Goal: Subscribe to service/newsletter

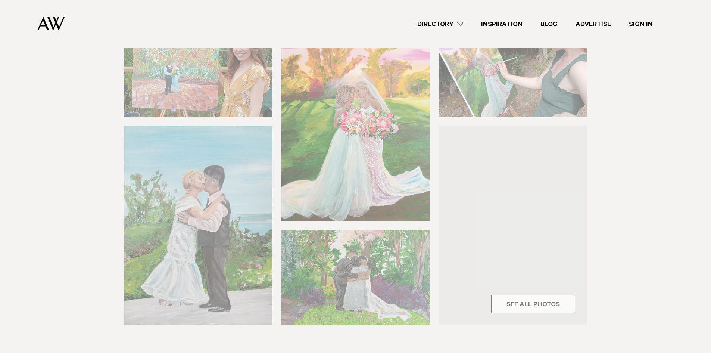
scroll to position [299, 0]
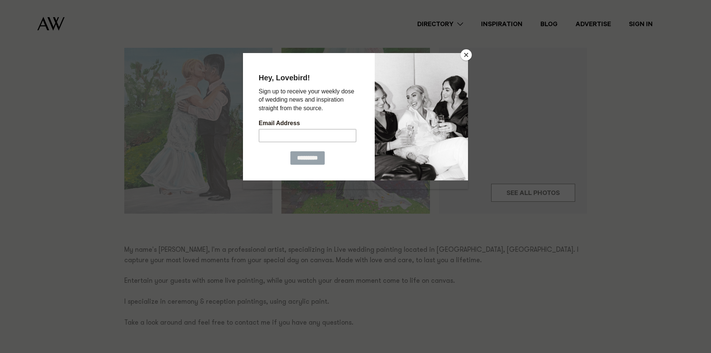
click at [471, 53] on button "Close" at bounding box center [466, 54] width 11 height 11
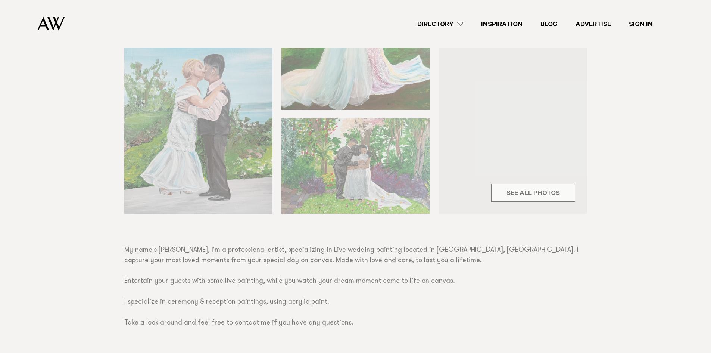
click at [247, 140] on div "Wedding Painter Wedding Painting with Tammy Share Copy Link Email twitter" at bounding box center [355, 253] width 711 height 848
click at [545, 194] on div "Wedding Painter Wedding Painting with Tammy Share Copy Link Email twitter" at bounding box center [355, 253] width 711 height 848
click at [524, 192] on div "Wedding Painter Wedding Painting with Tammy Share Copy Link Email twitter" at bounding box center [355, 253] width 711 height 848
click at [437, 19] on link "Directory" at bounding box center [441, 24] width 64 height 10
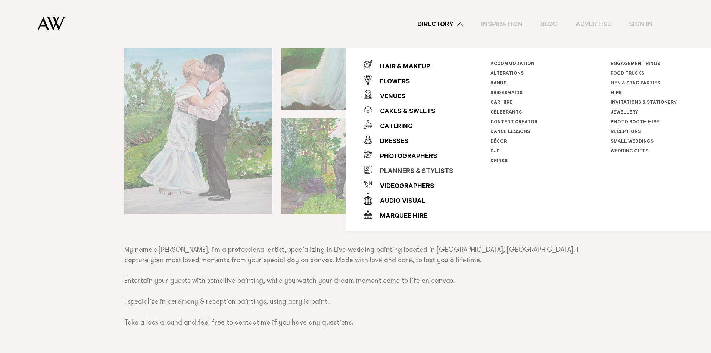
click at [409, 171] on div "Planners & Stylists" at bounding box center [413, 171] width 81 height 15
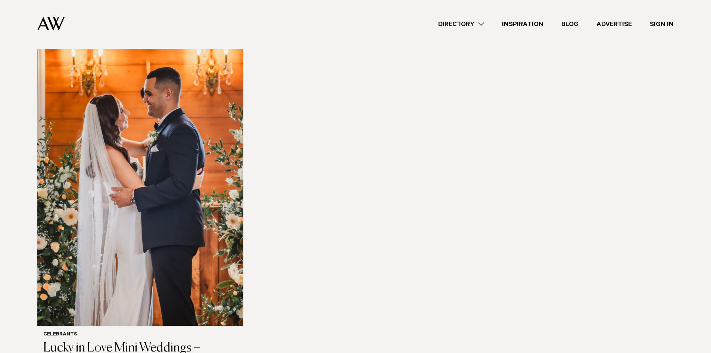
scroll to position [1195, 0]
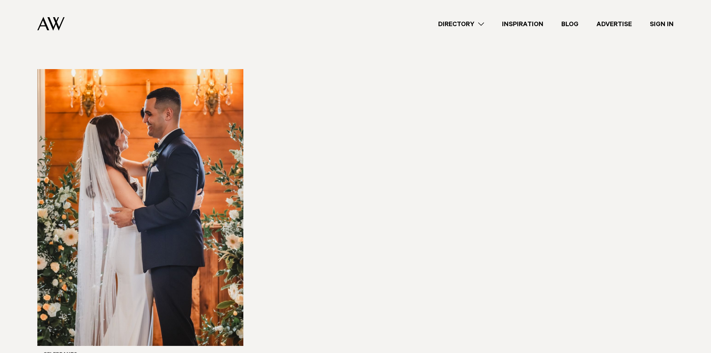
click at [228, 148] on img at bounding box center [140, 207] width 206 height 277
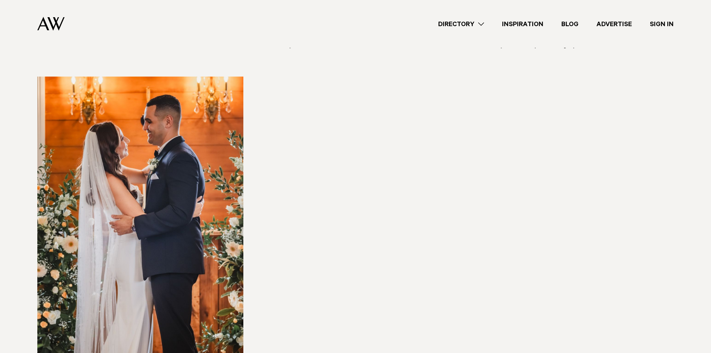
click at [476, 26] on link "Directory" at bounding box center [462, 24] width 64 height 10
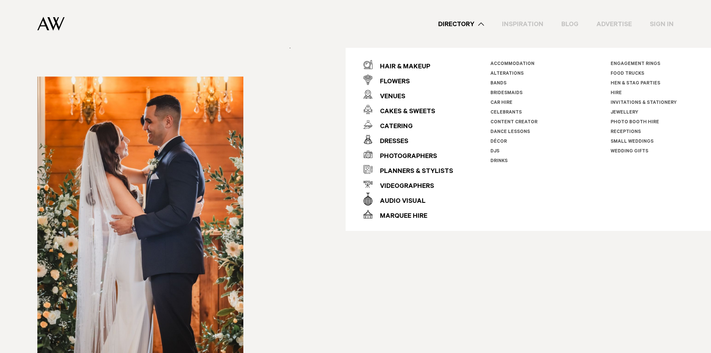
click at [512, 93] on link "Bridesmaids" at bounding box center [507, 93] width 32 height 5
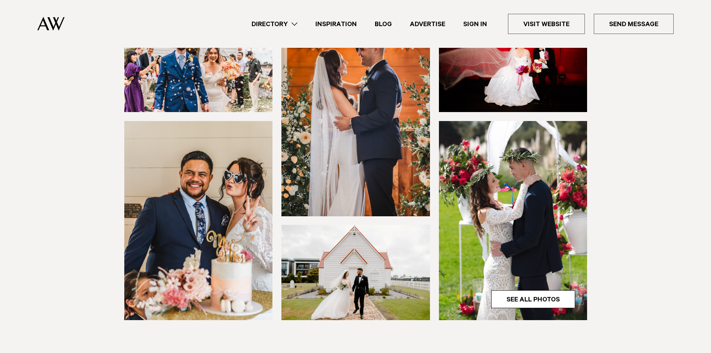
scroll to position [37, 0]
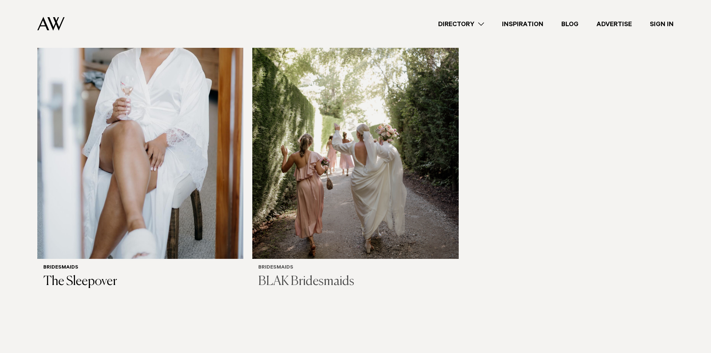
scroll to position [261, 0]
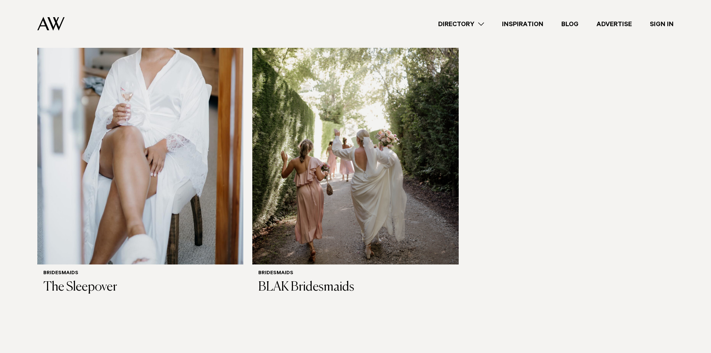
click at [480, 23] on link "Directory" at bounding box center [462, 24] width 64 height 10
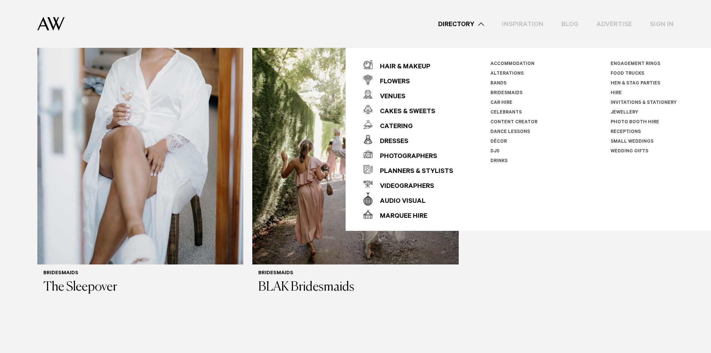
click at [515, 111] on link "Celebrants" at bounding box center [506, 112] width 31 height 5
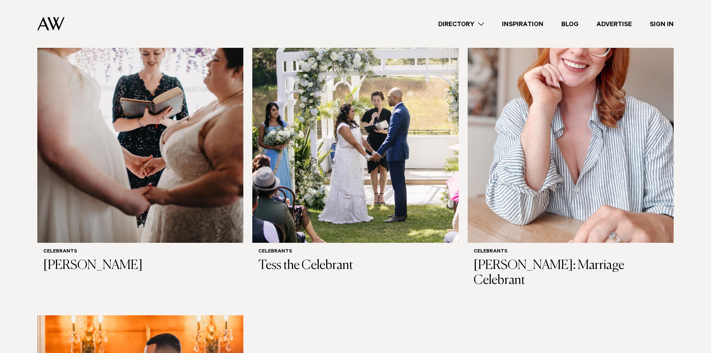
scroll to position [1195, 0]
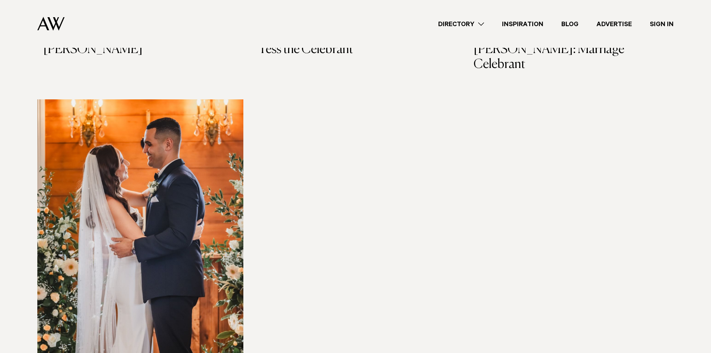
click at [475, 24] on link "Directory" at bounding box center [462, 24] width 64 height 10
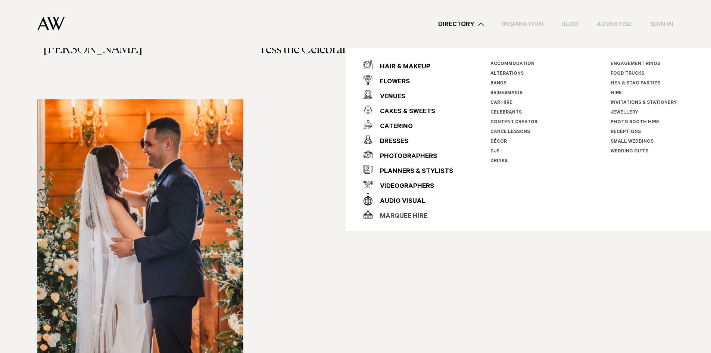
click at [413, 215] on div "Marquee Hire" at bounding box center [400, 216] width 55 height 15
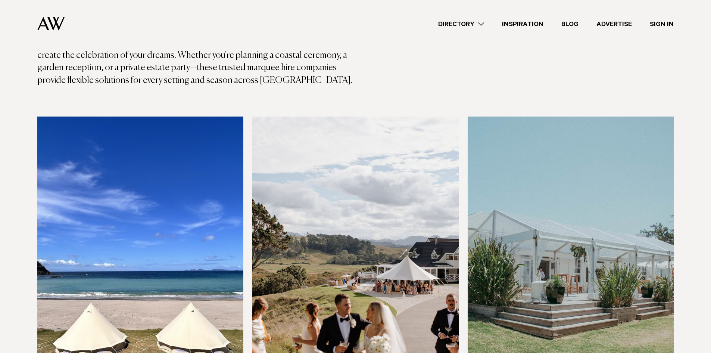
scroll to position [37, 0]
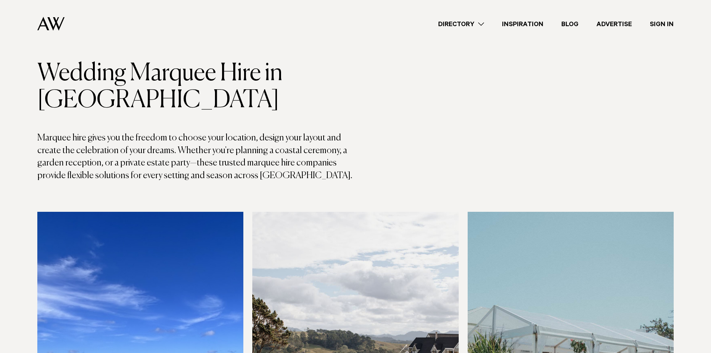
click at [458, 24] on link "Directory" at bounding box center [462, 24] width 64 height 10
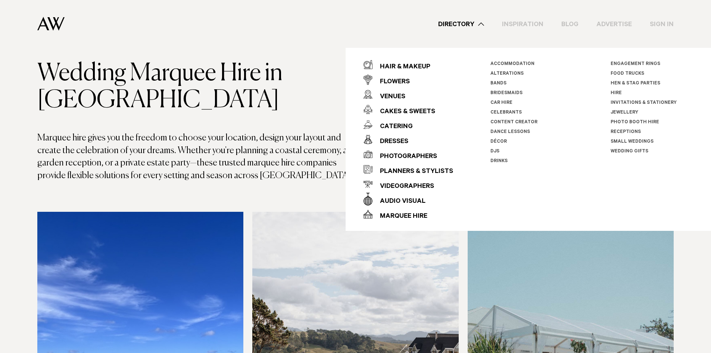
click at [615, 91] on link "Hire" at bounding box center [616, 93] width 11 height 5
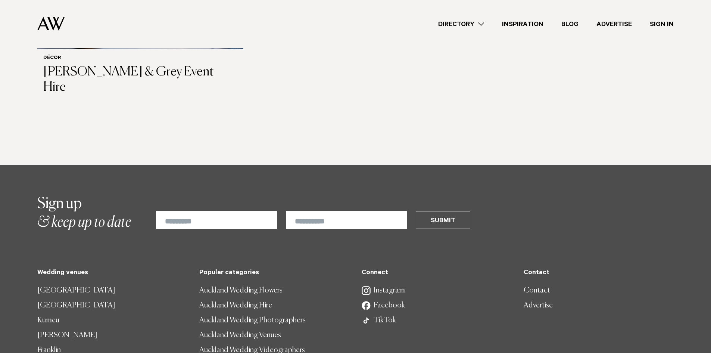
scroll to position [1867, 0]
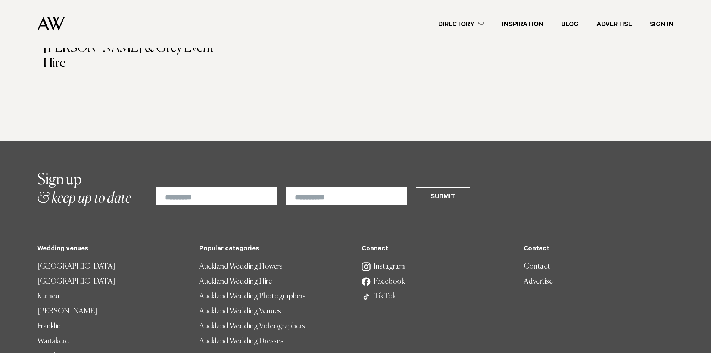
click at [618, 25] on link "Advertise" at bounding box center [614, 24] width 53 height 10
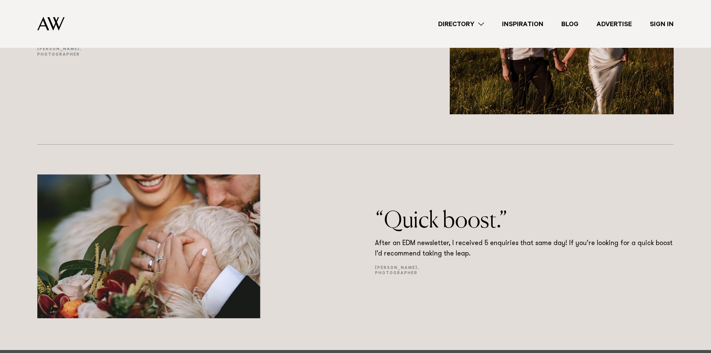
scroll to position [5005, 0]
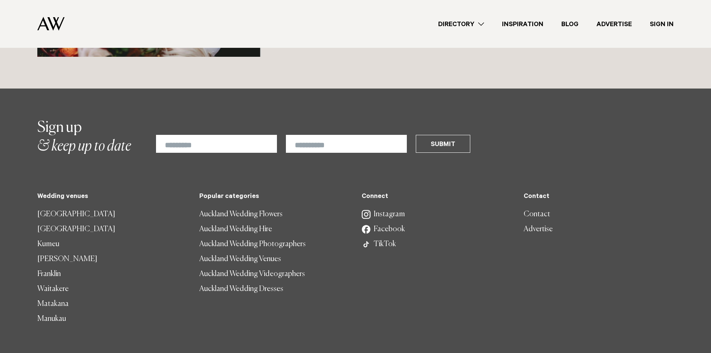
click at [62, 149] on h2 "Sign up & keep up to date" at bounding box center [84, 136] width 94 height 37
click at [576, 23] on link "Blog" at bounding box center [570, 24] width 35 height 10
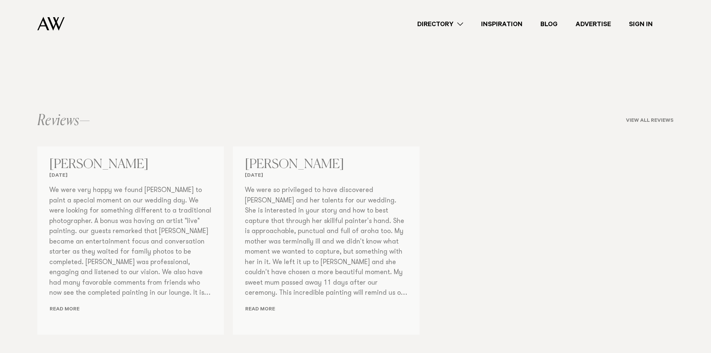
scroll to position [598, 0]
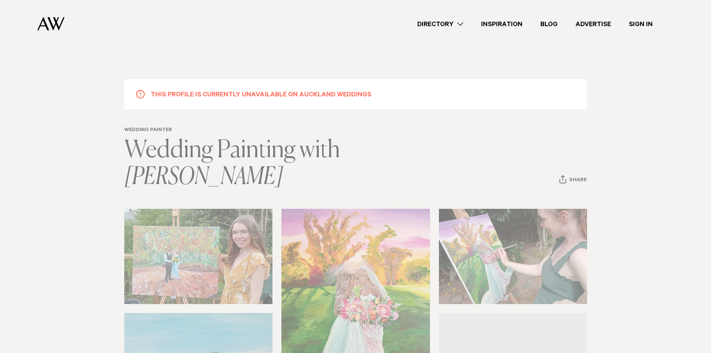
scroll to position [0, 0]
click at [643, 23] on link "Sign In" at bounding box center [641, 24] width 42 height 10
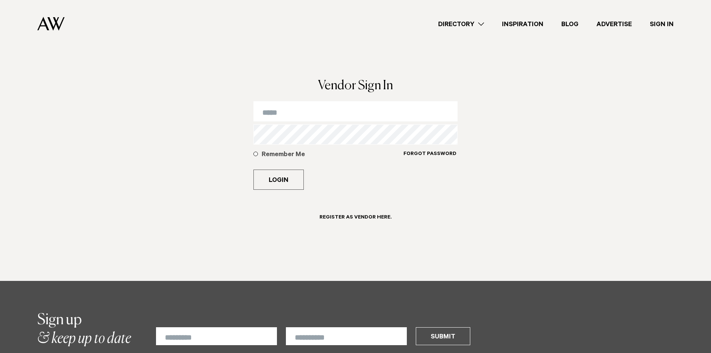
click at [359, 115] on input "email" at bounding box center [356, 111] width 204 height 20
click at [337, 116] on input "email" at bounding box center [356, 111] width 204 height 20
type input "*"
type input "**********"
click at [360, 219] on h6 "Register as Vendor here." at bounding box center [356, 217] width 72 height 7
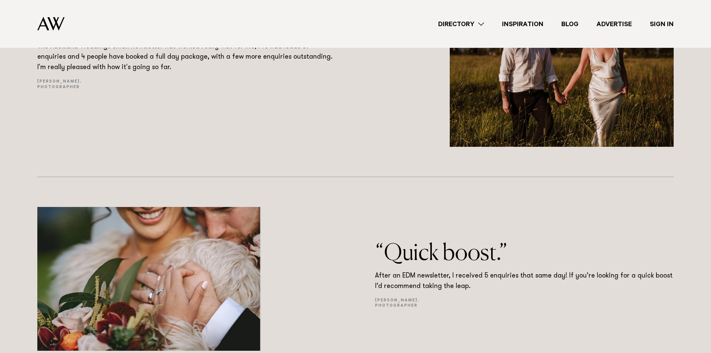
scroll to position [5147, 0]
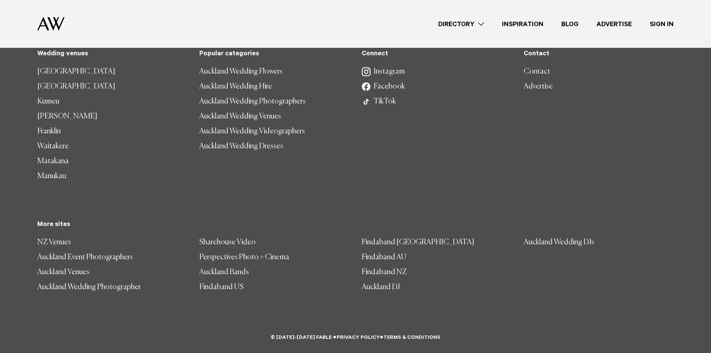
click at [535, 84] on link "Advertise" at bounding box center [599, 86] width 150 height 15
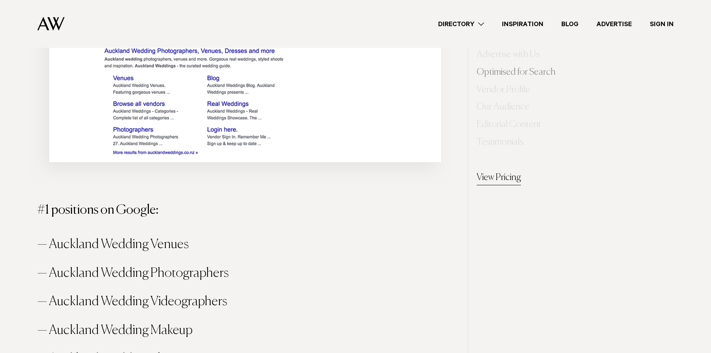
scroll to position [710, 0]
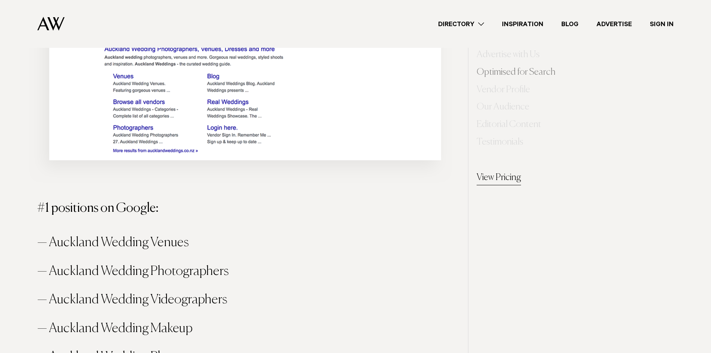
click at [666, 23] on link "Sign In" at bounding box center [662, 24] width 42 height 10
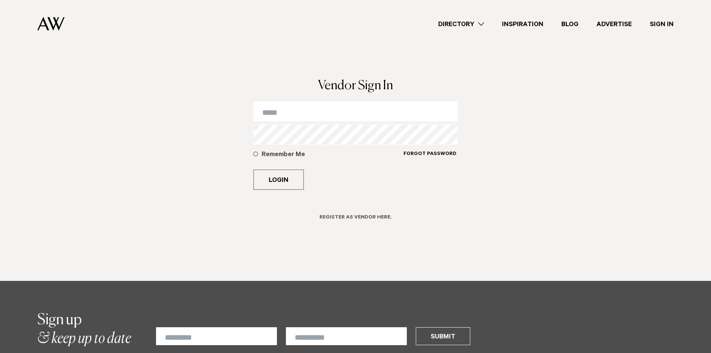
click at [360, 219] on h6 "Register as Vendor here." at bounding box center [356, 217] width 72 height 7
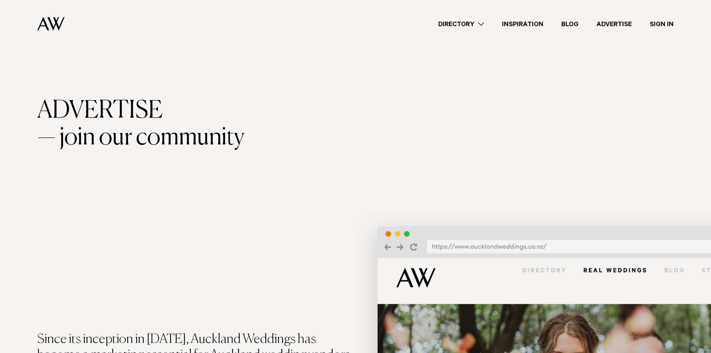
click at [155, 110] on div "Advertise" at bounding box center [355, 110] width 637 height 27
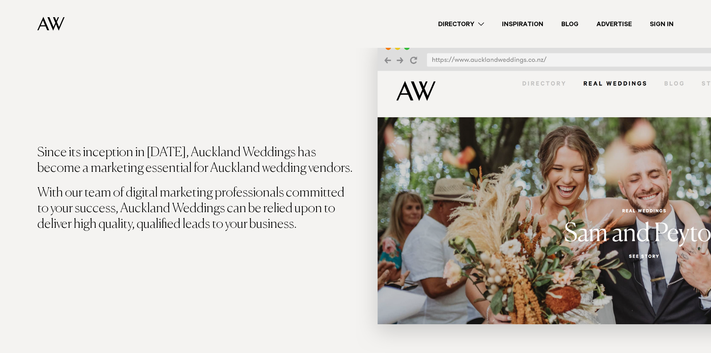
click at [200, 146] on p "Since its inception in 2008, Auckland Weddings has become a marketing essential…" at bounding box center [196, 160] width 319 height 31
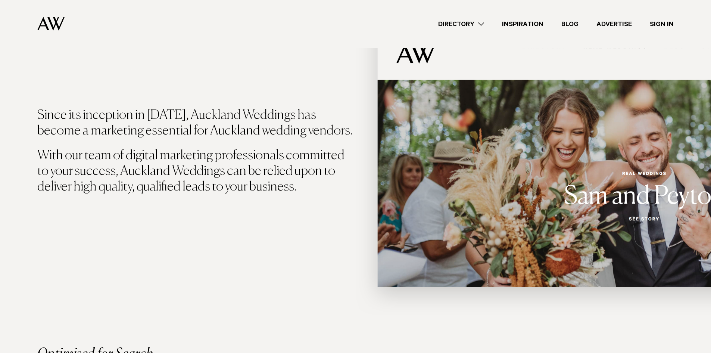
click at [441, 174] on img at bounding box center [534, 151] width 356 height 328
click at [564, 190] on img at bounding box center [534, 151] width 356 height 328
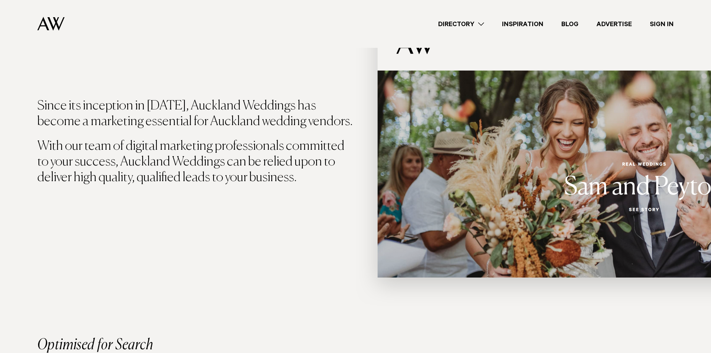
scroll to position [411, 0]
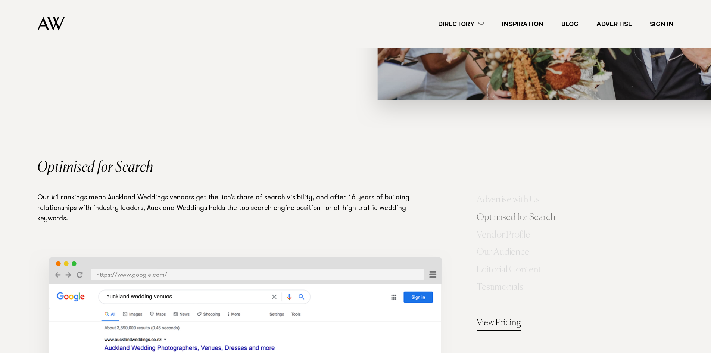
click at [326, 165] on h2 "Optimised for Search" at bounding box center [355, 167] width 637 height 15
click at [161, 182] on div "Optimised for Search" at bounding box center [355, 176] width 649 height 33
click at [80, 223] on p "Our #1 rankings mean Auckland Weddings vendors get the lion’s share of search v…" at bounding box center [226, 208] width 378 height 31
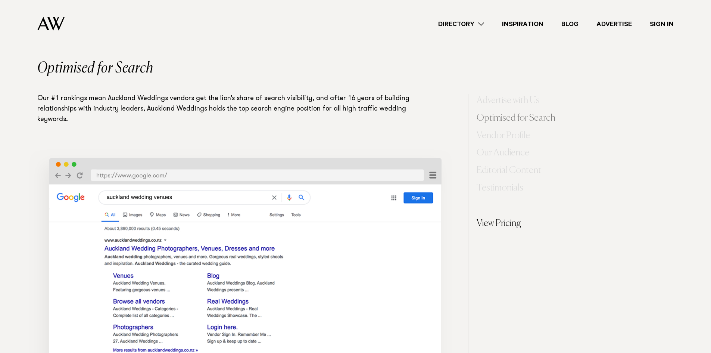
scroll to position [523, 0]
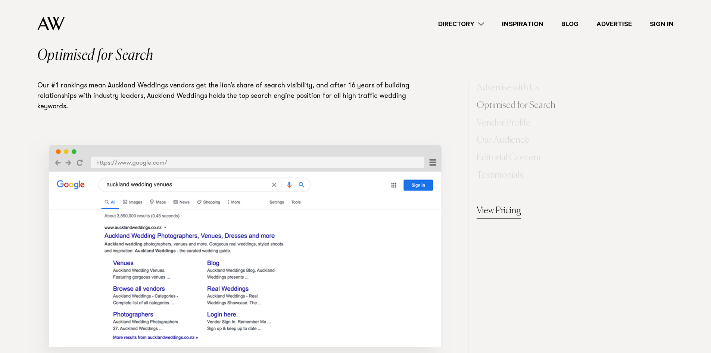
drag, startPoint x: 101, startPoint y: 157, endPoint x: 114, endPoint y: 168, distance: 16.7
click at [101, 157] on img at bounding box center [245, 245] width 458 height 267
drag, startPoint x: 115, startPoint y: 188, endPoint x: 278, endPoint y: 197, distance: 162.7
click at [115, 188] on img at bounding box center [245, 245] width 458 height 267
click at [330, 201] on img at bounding box center [245, 245] width 458 height 267
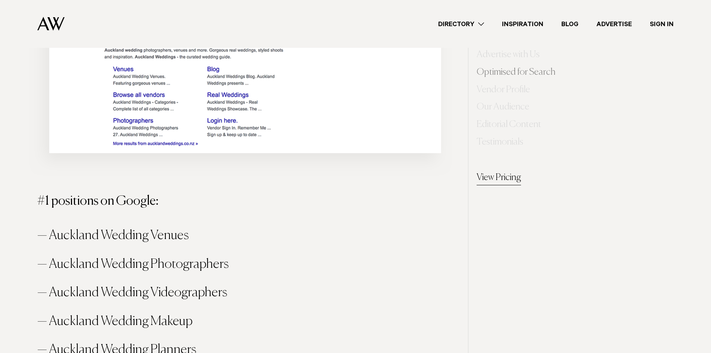
scroll to position [747, 0]
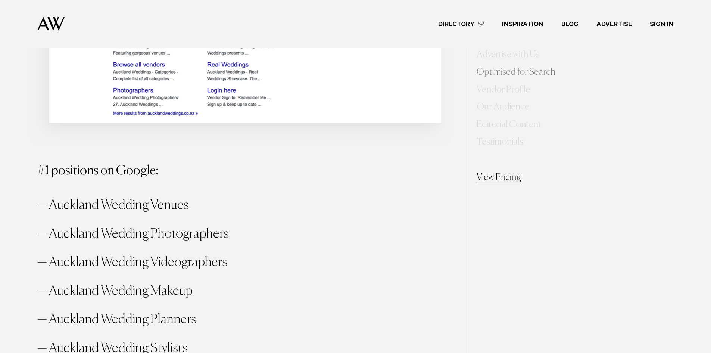
click at [288, 166] on h3 "#1 positions on Google:" at bounding box center [247, 171] width 421 height 13
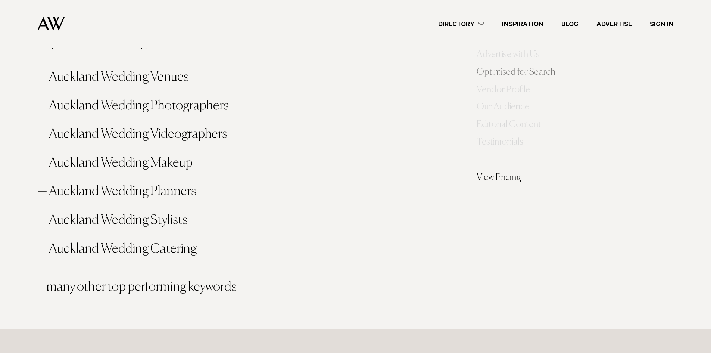
scroll to position [896, 0]
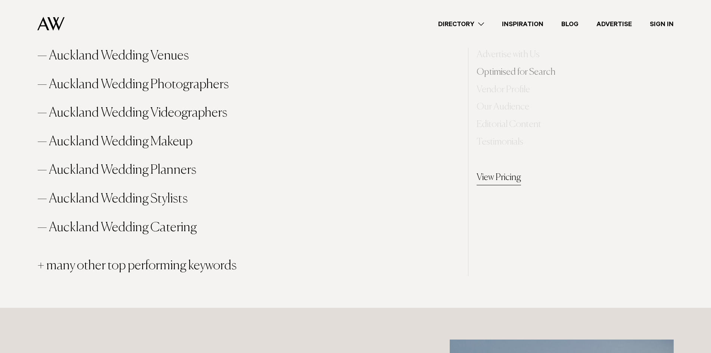
click at [139, 171] on li "Auckland Wedding Planners" at bounding box center [247, 170] width 421 height 20
drag, startPoint x: 160, startPoint y: 218, endPoint x: 187, endPoint y: 254, distance: 44.8
click at [160, 219] on li "Auckland Wedding Catering" at bounding box center [247, 228] width 421 height 20
click at [190, 264] on p "+ many other top performing keywords" at bounding box center [247, 266] width 421 height 20
click at [84, 266] on p "+ many other top performing keywords" at bounding box center [247, 266] width 421 height 20
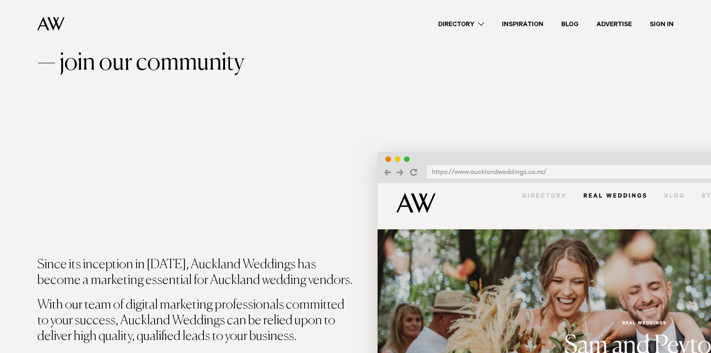
scroll to position [0, 0]
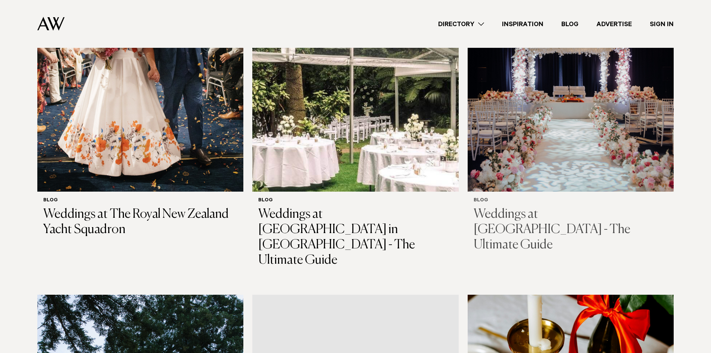
scroll to position [896, 0]
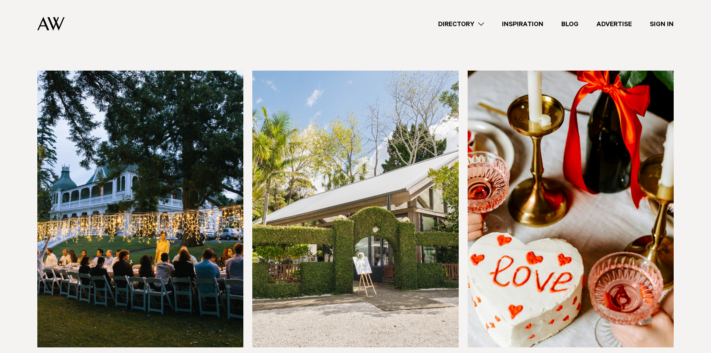
click at [661, 25] on link "Sign In" at bounding box center [662, 24] width 42 height 10
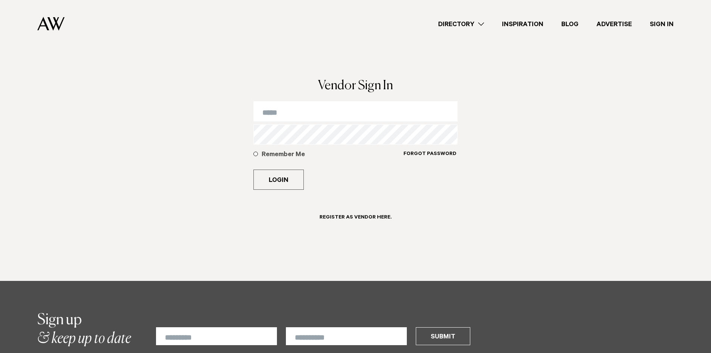
click at [294, 107] on input "email" at bounding box center [356, 111] width 204 height 20
click at [365, 218] on h6 "Register as Vendor here." at bounding box center [356, 217] width 72 height 7
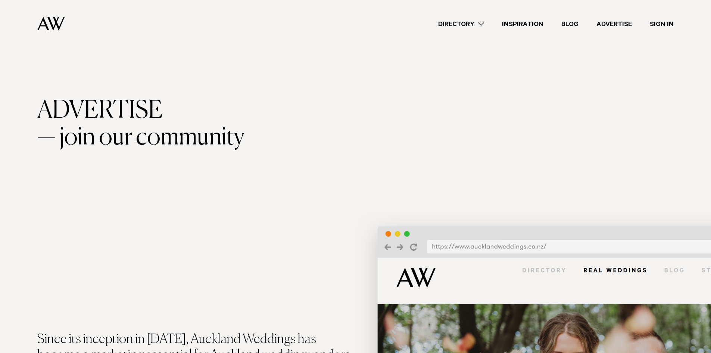
click at [97, 137] on span "join our community" at bounding box center [151, 137] width 185 height 27
drag, startPoint x: 63, startPoint y: 102, endPoint x: 56, endPoint y: 40, distance: 62.7
click at [52, 21] on img at bounding box center [50, 24] width 27 height 14
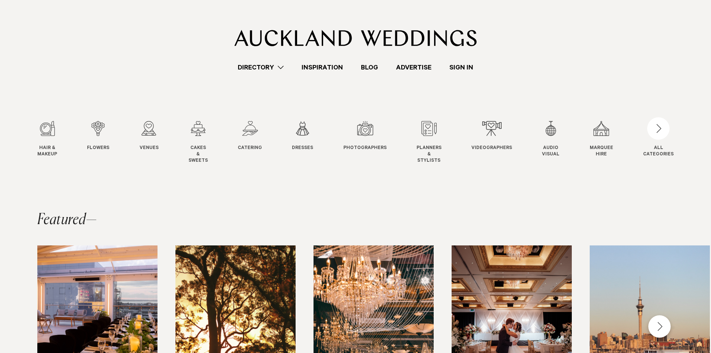
click at [461, 66] on link "Sign In" at bounding box center [462, 67] width 42 height 10
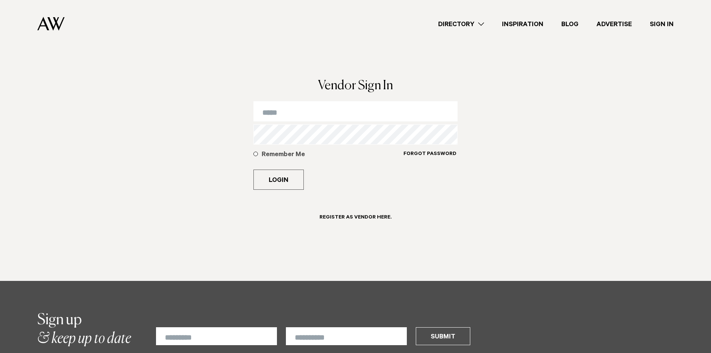
click at [302, 113] on input "email" at bounding box center [356, 111] width 204 height 20
click at [349, 216] on h6 "Register as Vendor here." at bounding box center [356, 217] width 72 height 7
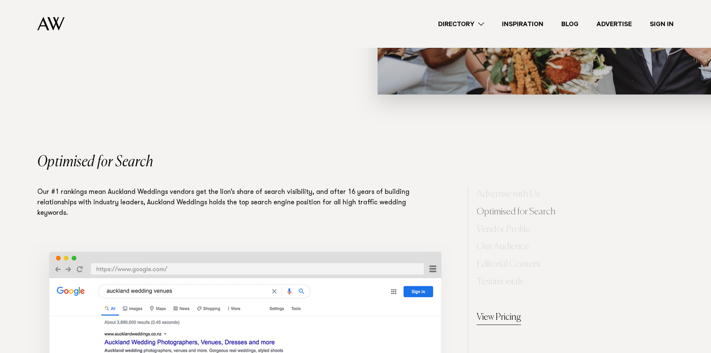
scroll to position [560, 0]
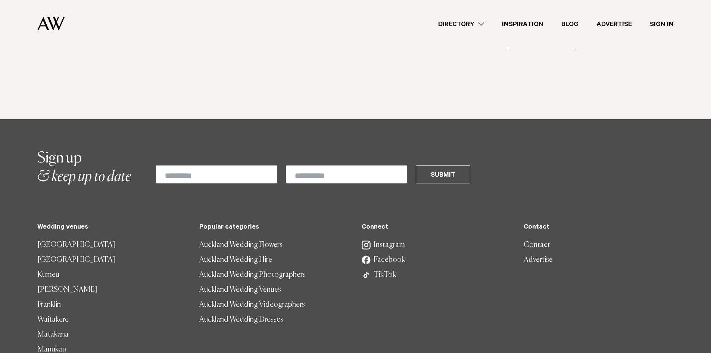
scroll to position [5258, 0]
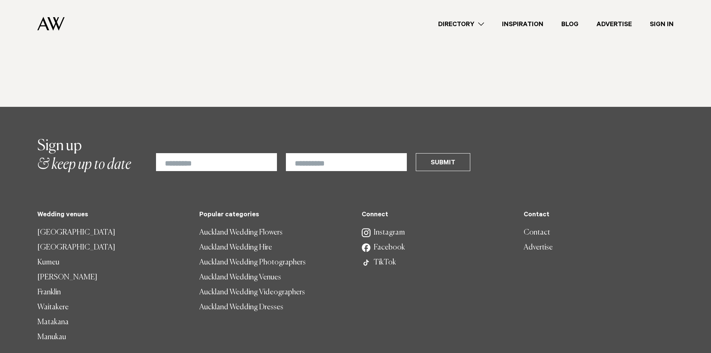
click at [180, 153] on input "text" at bounding box center [216, 162] width 121 height 18
type input "*********"
click at [333, 153] on input "email" at bounding box center [346, 162] width 121 height 18
type input "**********"
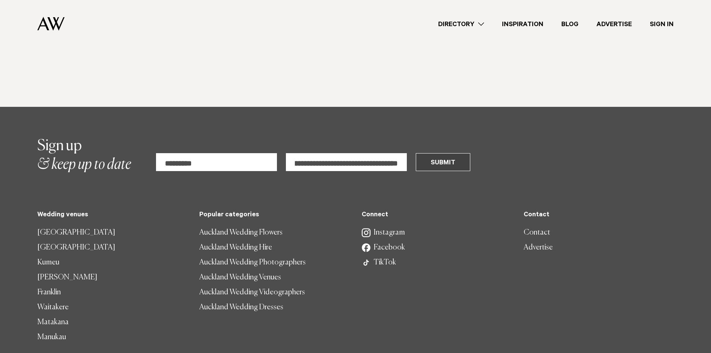
scroll to position [0, 0]
click at [435, 153] on button "Submit" at bounding box center [443, 162] width 55 height 18
click at [669, 23] on link "Sign In" at bounding box center [662, 24] width 42 height 10
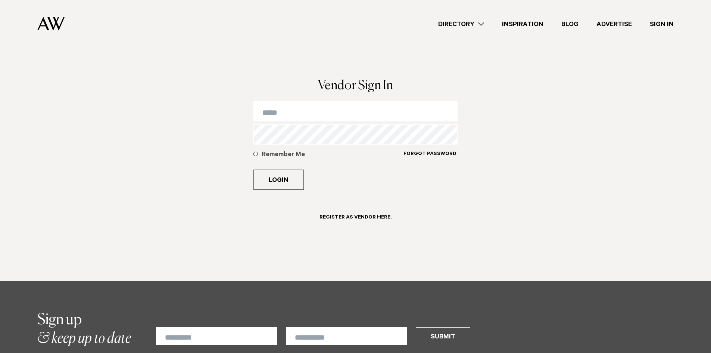
click at [298, 111] on input "email" at bounding box center [356, 111] width 204 height 20
click at [304, 109] on input "email" at bounding box center [356, 111] width 204 height 20
